Goal: Information Seeking & Learning: Learn about a topic

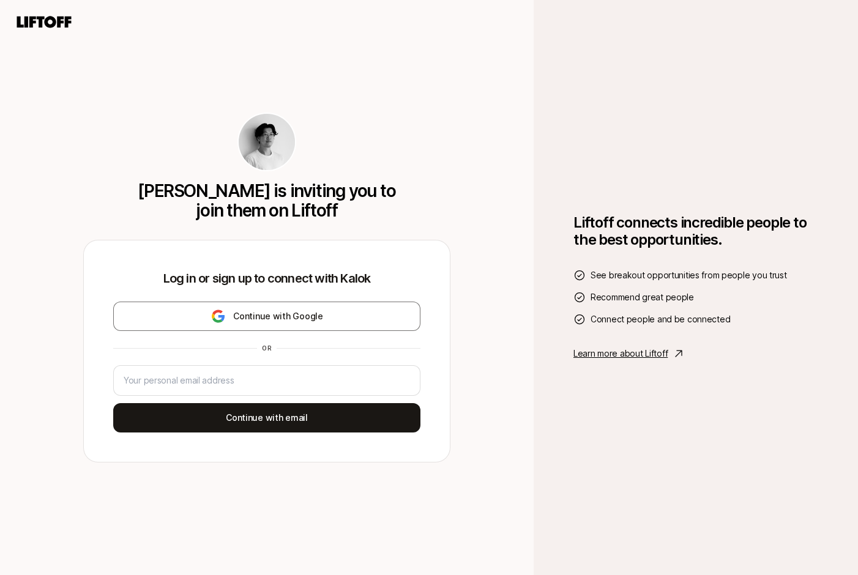
click at [67, 14] on icon at bounding box center [44, 21] width 59 height 17
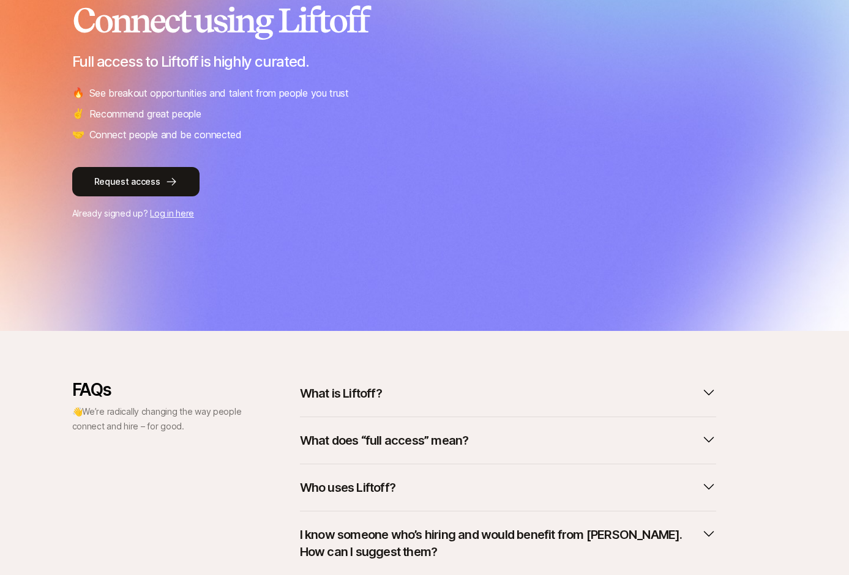
scroll to position [265, 0]
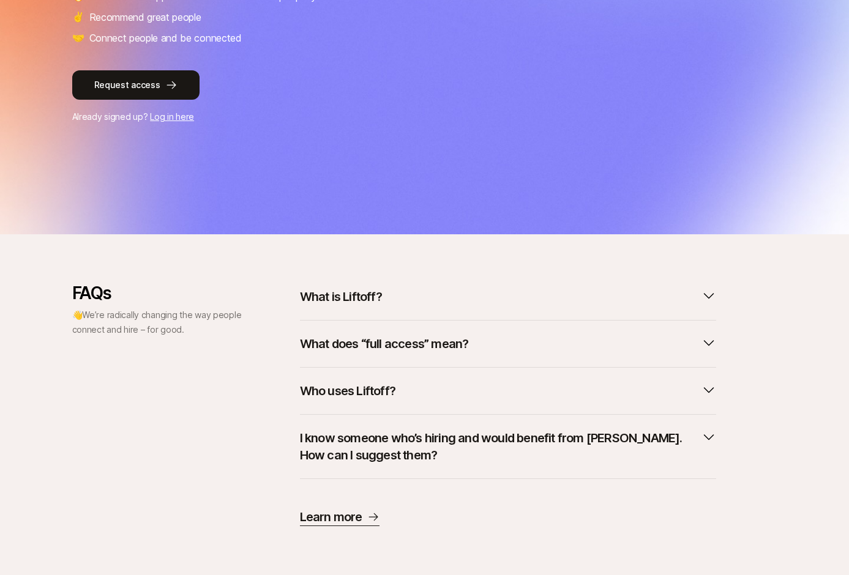
click at [421, 303] on button "What is Liftoff?" at bounding box center [508, 296] width 416 height 27
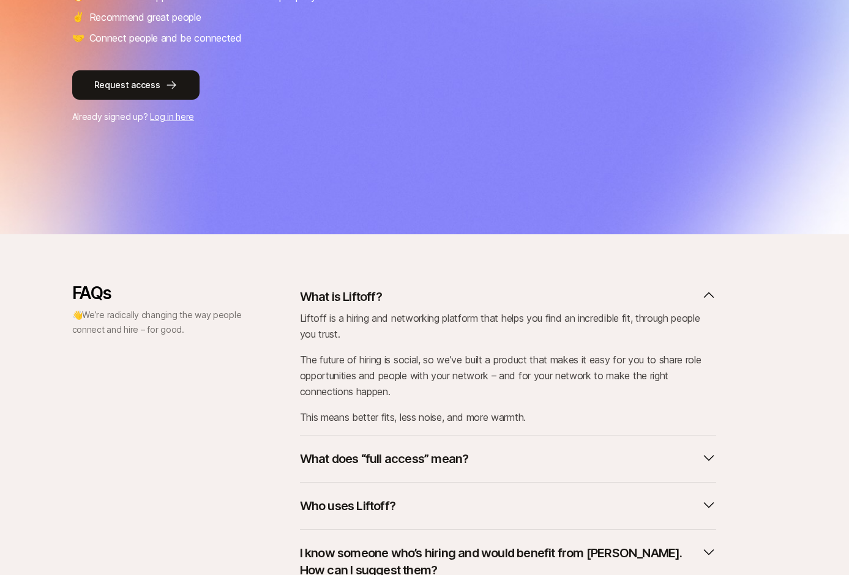
click at [433, 296] on button "What is Liftoff?" at bounding box center [508, 296] width 416 height 27
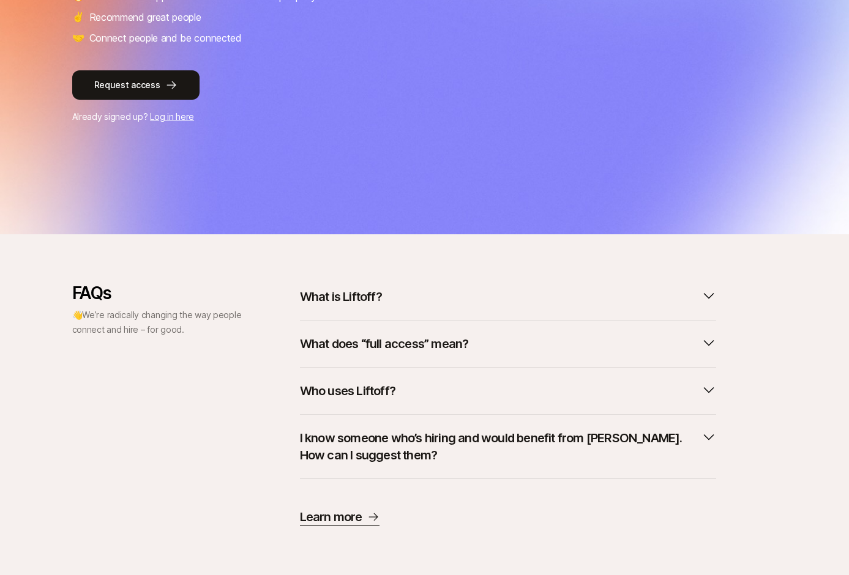
click at [413, 343] on p "What does “full access” mean?" at bounding box center [384, 343] width 169 height 17
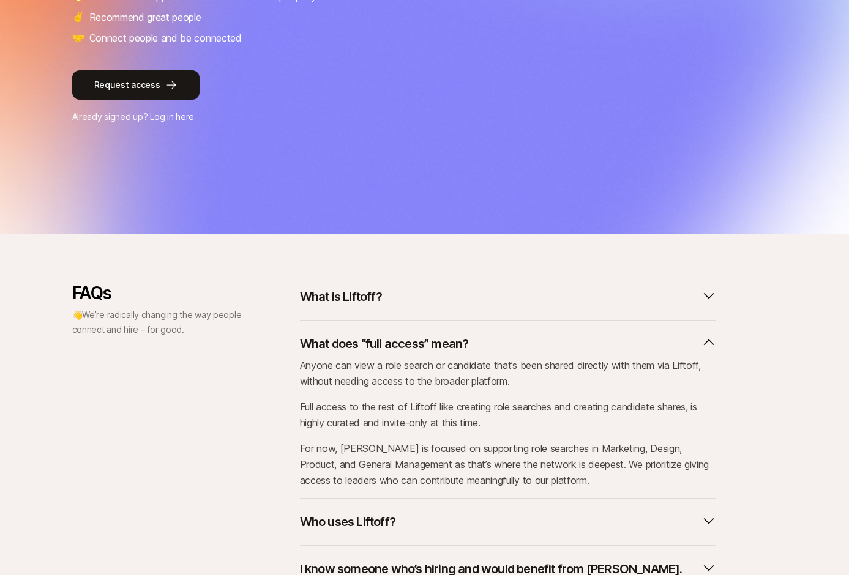
click at [413, 343] on p "What does “full access” mean?" at bounding box center [384, 343] width 169 height 17
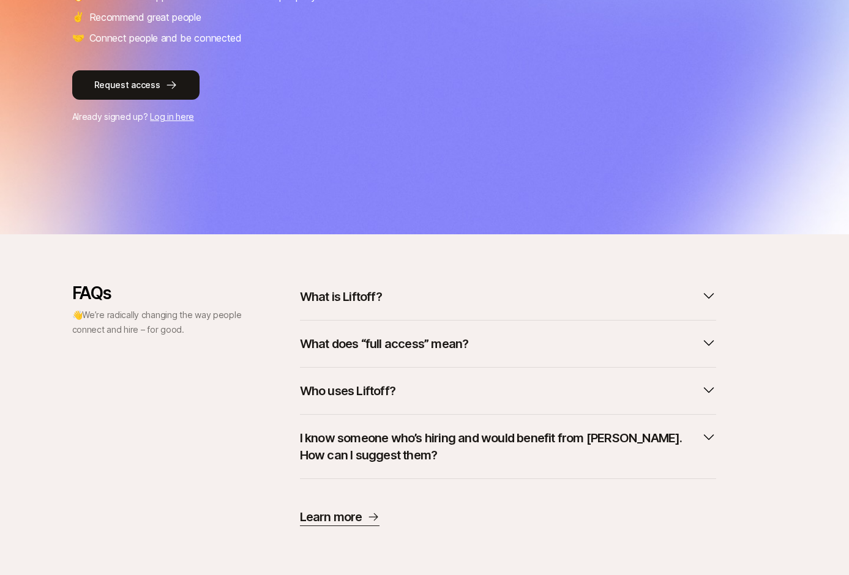
click at [615, 429] on p "I know someone who’s hiring and would benefit from [PERSON_NAME]. How can I sug…" at bounding box center [498, 446] width 396 height 34
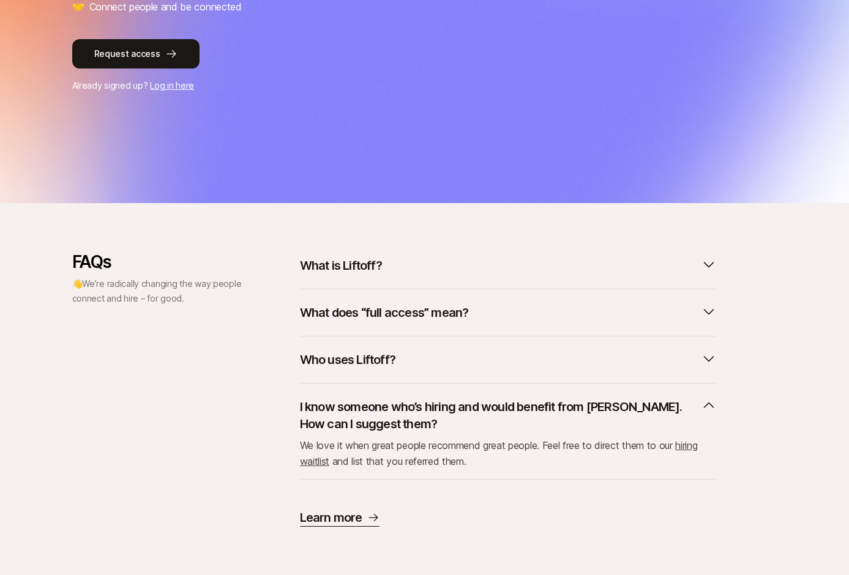
scroll to position [297, 0]
click at [323, 461] on link "hiring waitlist" at bounding box center [499, 453] width 398 height 28
